Goal: Navigation & Orientation: Find specific page/section

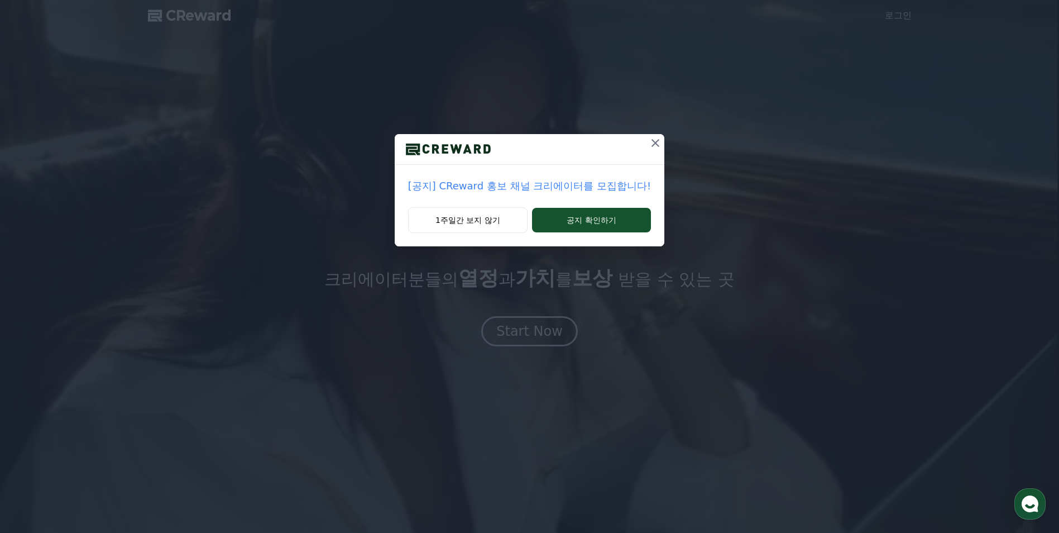
click at [535, 189] on p "[공지] CReward 홍보 채널 크리에이터를 모집합니다!" at bounding box center [529, 186] width 243 height 16
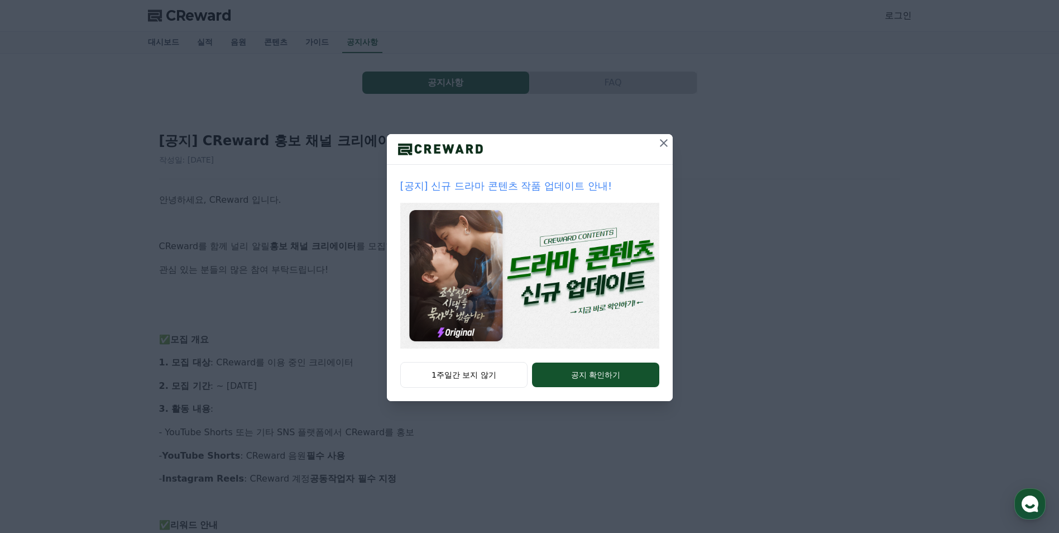
click at [671, 159] on div at bounding box center [664, 149] width 18 height 30
click at [660, 149] on icon at bounding box center [663, 142] width 13 height 13
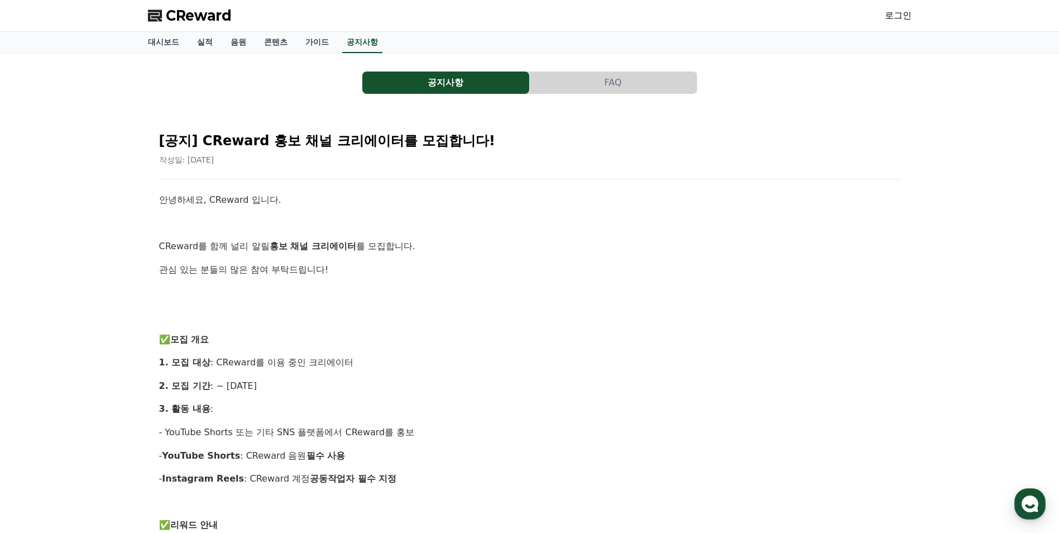
click at [457, 75] on button "공지사항" at bounding box center [445, 82] width 167 height 22
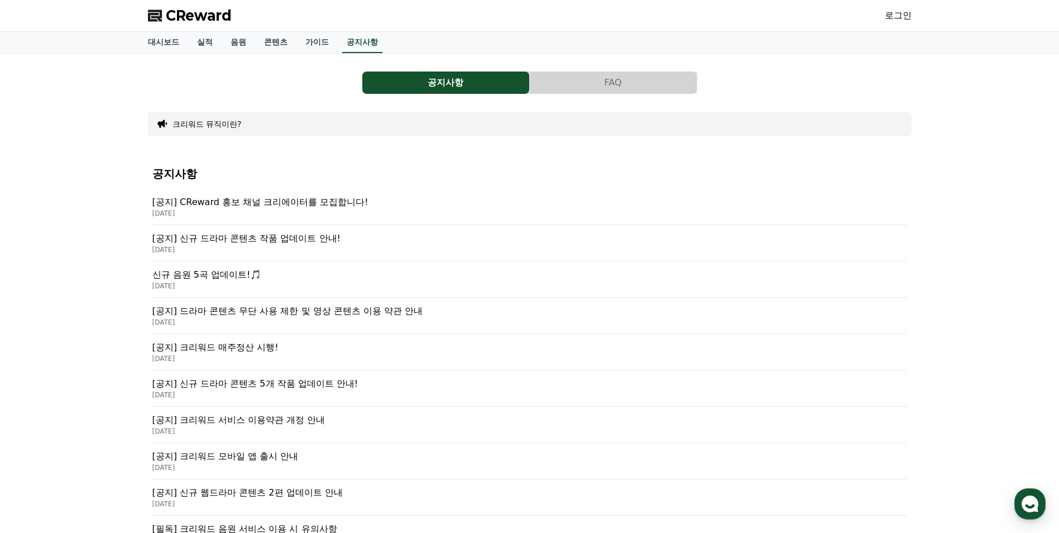
click at [592, 81] on button "FAQ" at bounding box center [613, 82] width 167 height 22
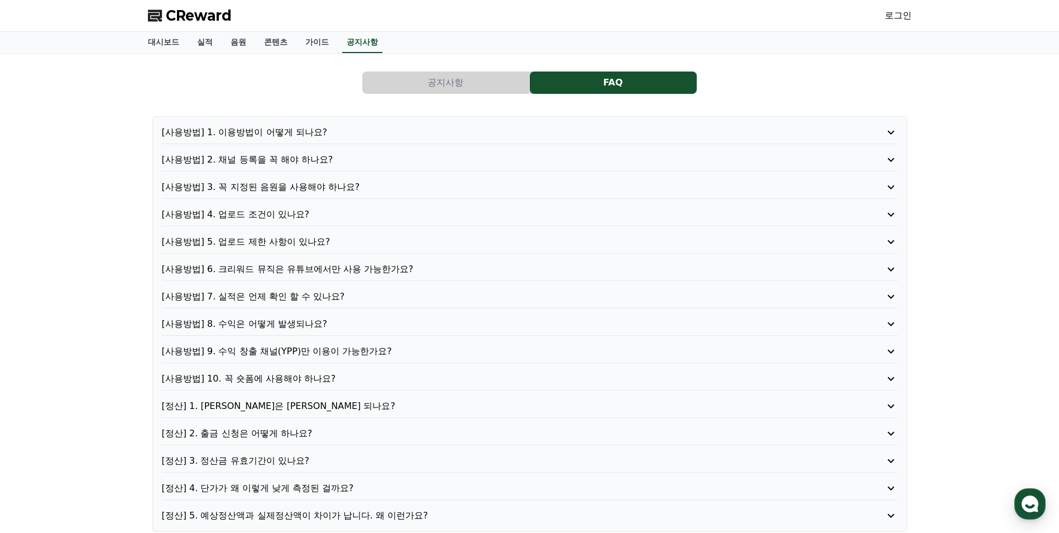
click at [415, 91] on button "공지사항" at bounding box center [445, 82] width 167 height 22
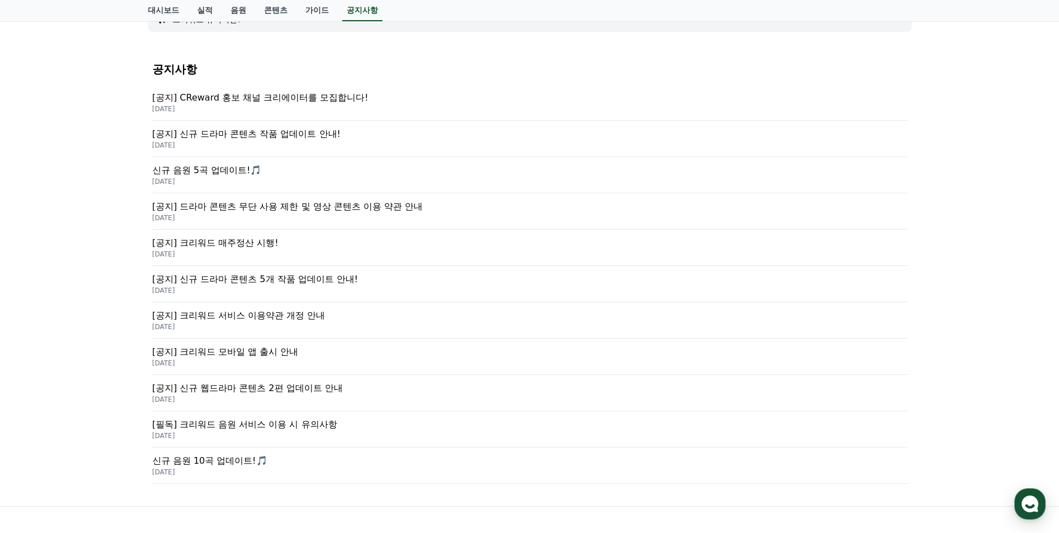
scroll to position [217, 0]
